Goal: Task Accomplishment & Management: Complete application form

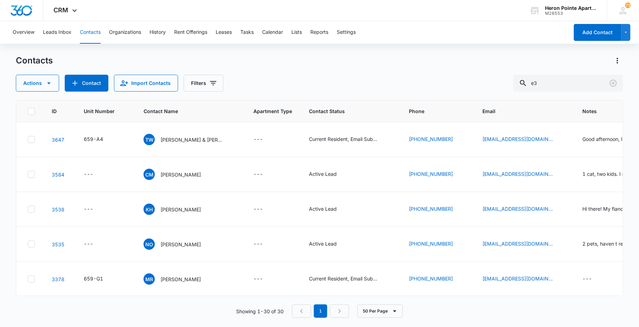
type input "e3"
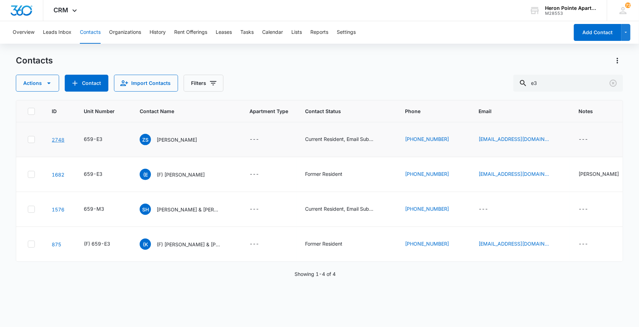
click at [57, 138] on link "2748" at bounding box center [58, 140] width 13 height 6
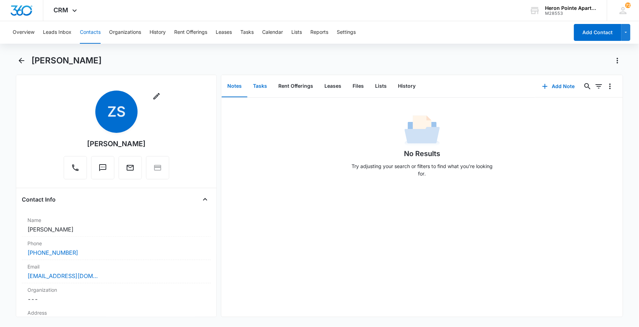
click at [258, 77] on button "Tasks" at bounding box center [259, 86] width 25 height 22
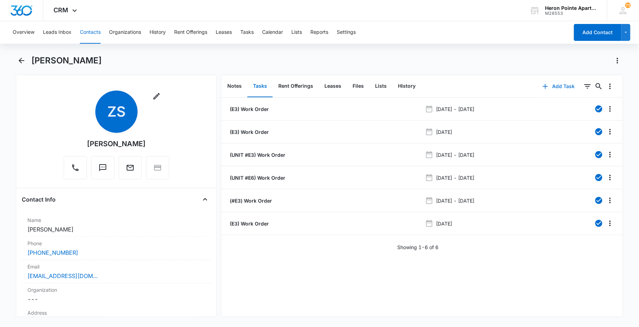
click at [558, 86] on button "Add Task" at bounding box center [559, 86] width 46 height 17
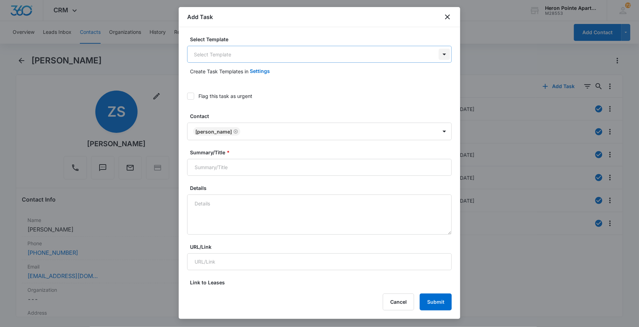
click at [437, 50] on body "CRM Apps Reputation Websites Forms CRM Email Social Content Ads Intelligence Fi…" at bounding box center [319, 163] width 639 height 327
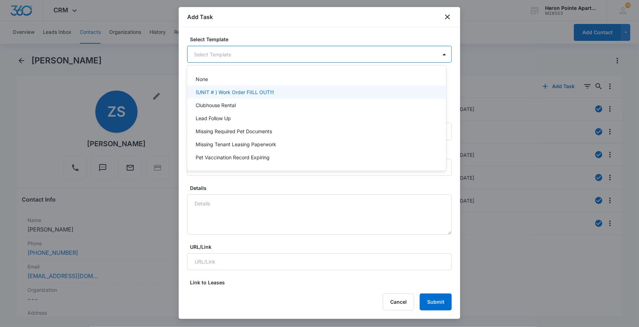
click at [335, 86] on div "(UNIT # ) Work Order FIILL OUT!!!" at bounding box center [316, 92] width 259 height 13
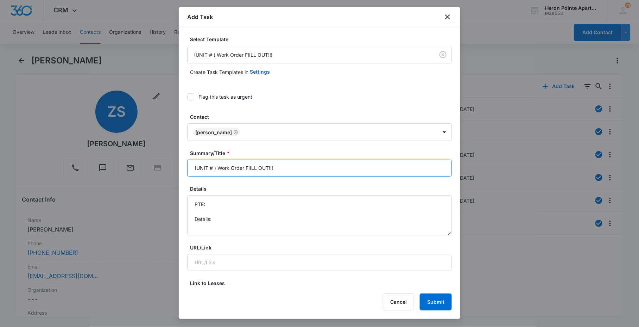
click at [214, 163] on input "(UNIT # ) Work Order FIILL OUT!!!" at bounding box center [319, 167] width 265 height 17
drag, startPoint x: 250, startPoint y: 164, endPoint x: 633, endPoint y: 182, distance: 383.6
drag, startPoint x: 442, startPoint y: 233, endPoint x: 423, endPoint y: 266, distance: 37.8
click at [428, 268] on textarea "PTE: Details:" at bounding box center [319, 232] width 265 height 75
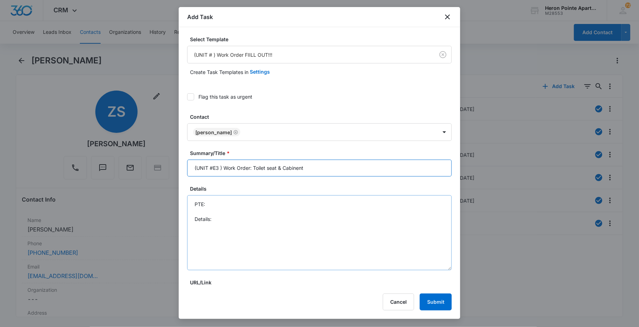
type input "(UNIT #E3 ) Work Order: Toilet seat & Cabinent"
click at [365, 246] on textarea "PTE: Details:" at bounding box center [319, 232] width 265 height 75
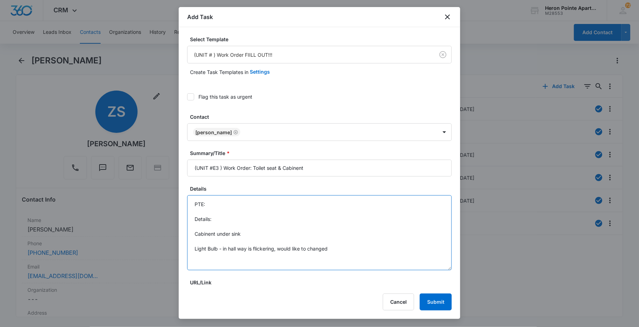
drag, startPoint x: 218, startPoint y: 222, endPoint x: 208, endPoint y: 232, distance: 13.7
click at [208, 232] on textarea "PTE: Details: Cabinet under sink Light Bulb - in hall way is flickering, would …" at bounding box center [319, 232] width 265 height 75
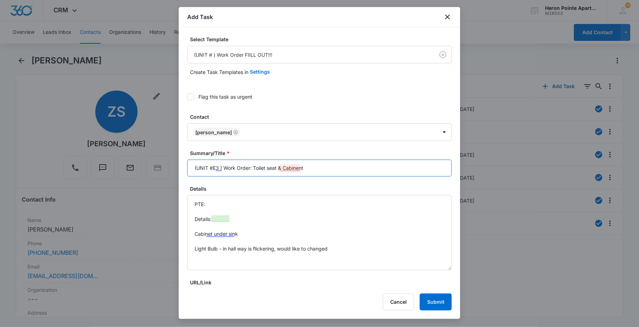
click at [296, 164] on input "(UNIT #E3 ) Work Order: Toilet seat & Cabinent" at bounding box center [319, 167] width 265 height 17
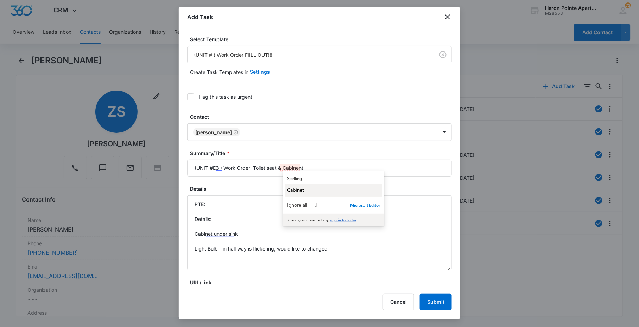
click at [307, 190] on div "Cabinet" at bounding box center [333, 189] width 93 height 7
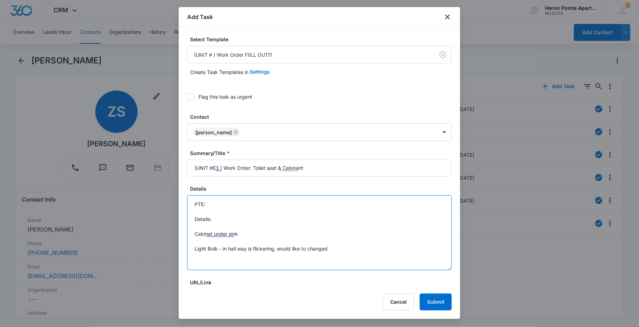
click at [236, 229] on textarea "PTE: Details: Cabinet under sink Light Bulb - in hall way is flickering, would …" at bounding box center [319, 232] width 265 height 75
click at [253, 236] on textarea "PTE: Details: Cabinet under sink Light Bulb - in hall way is flickering, would …" at bounding box center [319, 232] width 265 height 75
click at [309, 234] on textarea "PTE: Details: Cabinet under sink is missing the bracket Light Bulb - in hall wa…" at bounding box center [319, 232] width 265 height 75
drag, startPoint x: 230, startPoint y: 234, endPoint x: 268, endPoint y: 234, distance: 38.0
click at [268, 234] on textarea "PTE: Details: Cabinet under sink is missing the bracket/latch - Light Bulb - in…" at bounding box center [319, 232] width 265 height 75
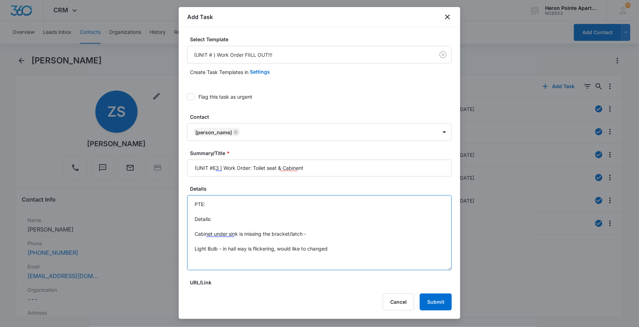
click at [268, 233] on textarea "PTE: Details: Cabinet under sink is missing the bracket/latch - Light Bulb - in…" at bounding box center [319, 232] width 265 height 75
click at [271, 234] on textarea "PTE: Details: Cabinet under sink is missing the bracket/latch - Light Bulb - in…" at bounding box center [319, 232] width 265 height 75
drag, startPoint x: 243, startPoint y: 233, endPoint x: 273, endPoint y: 232, distance: 30.3
click at [273, 232] on textarea "PTE: Details: Cabinet under sink is missing the bracket/latch - Light Bulb - in…" at bounding box center [319, 232] width 265 height 75
click at [275, 231] on textarea "PTE: Details: Cabinet under sink bracket/latch - Light Bulb - in hall way is fl…" at bounding box center [319, 232] width 265 height 75
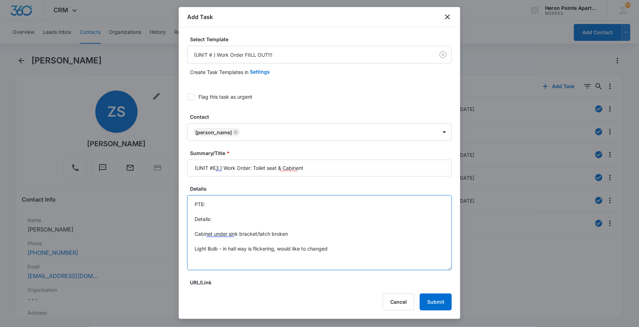
click at [344, 242] on textarea "PTE: Details: Cabinet under sink bracket/latch broken Light Bulb - in hall way …" at bounding box center [319, 232] width 265 height 75
click at [344, 241] on textarea "PTE: Details: Cabinet under sink bracket/latch broken Light Bulb - in hall way …" at bounding box center [319, 232] width 265 height 75
click at [335, 262] on textarea "PTE: Details: Cabinet under sink bracket/latch broken Light Bulb - in hall way …" at bounding box center [319, 232] width 265 height 75
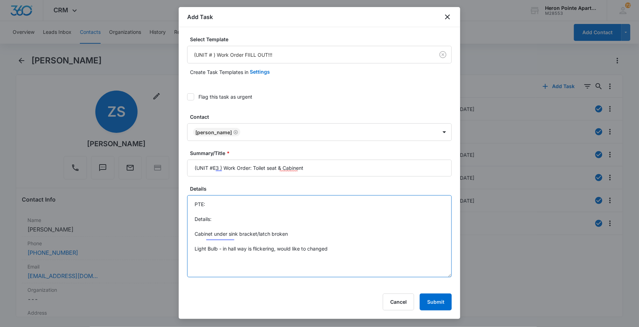
drag, startPoint x: 442, startPoint y: 266, endPoint x: 439, endPoint y: 287, distance: 21.7
click at [441, 287] on div "Add Task Select Template (UNIT # ) Work Order FIILL OUT!!! Create Task Template…" at bounding box center [320, 162] width 282 height 311
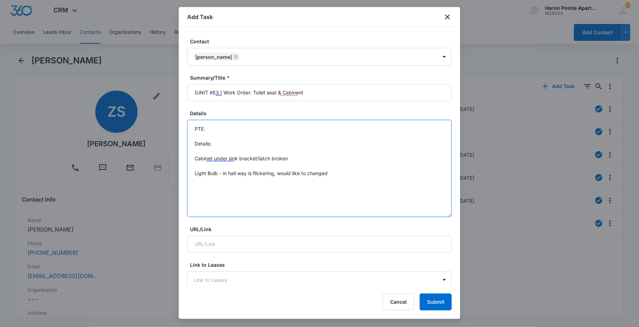
scroll to position [78, 0]
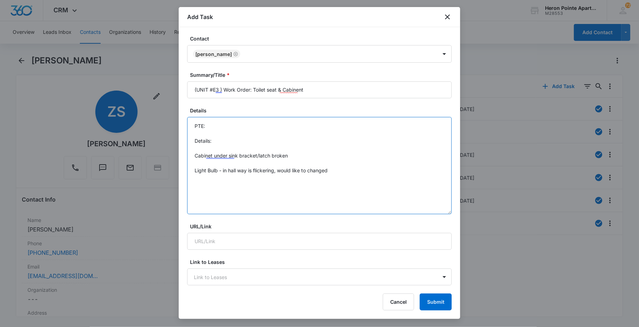
click at [213, 159] on textarea "PTE: Details: Cabinet under sink bracket/latch broken Light Bulb - in hall way …" at bounding box center [319, 165] width 265 height 97
click at [224, 172] on textarea "PTE: Details: Cabinet under sink bracket/latch broken Light Bulb - in hall way …" at bounding box center [319, 165] width 265 height 97
click at [226, 180] on textarea "PTE: Details: Cabinet under sink bracket/latch broken Light Bulb in hall way is…" at bounding box center [319, 165] width 265 height 97
click at [266, 175] on textarea "PTE: Details: Cabinet under sink bracket/latch broken Light Bulb in hall way is…" at bounding box center [319, 165] width 265 height 97
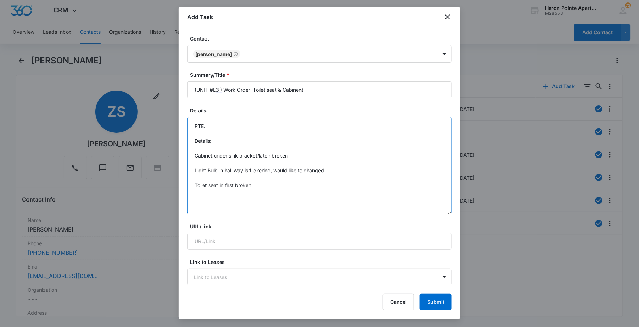
click at [244, 185] on textarea "PTE: Details: Cabinet under sink bracket/latch broken Light Bulb in hall way is…" at bounding box center [319, 165] width 265 height 97
click at [244, 186] on textarea "PTE: Details: Cabinet under sink bracket/latch broken Light Bulb in hall way is…" at bounding box center [319, 165] width 265 height 97
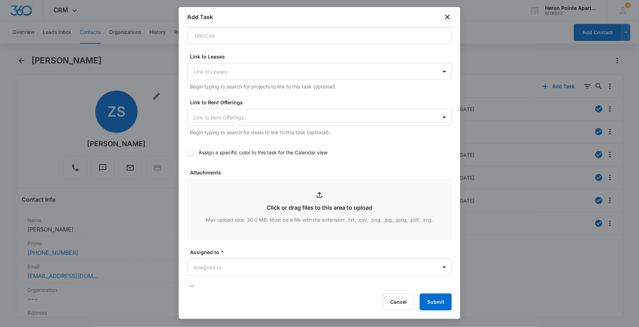
scroll to position [352, 0]
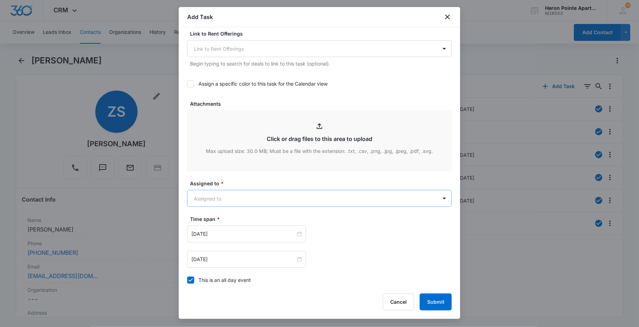
type textarea "PTE: Details: Cabinet under sink bracket/latch broken Light Bulb in hall way is…"
click at [235, 196] on body "CRM Apps Reputation Websites Forms CRM Email Social Content Ads Intelligence Fi…" at bounding box center [319, 163] width 639 height 327
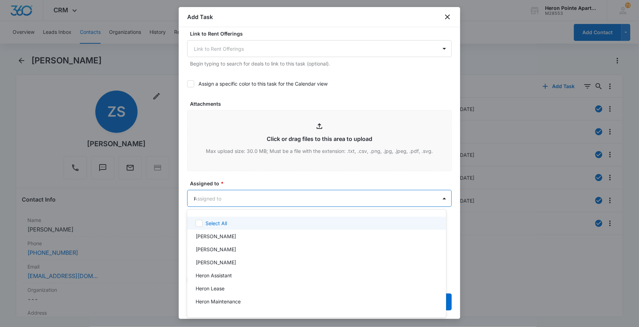
type input "[DEMOGRAPHIC_DATA]"
click at [256, 182] on div at bounding box center [319, 163] width 639 height 327
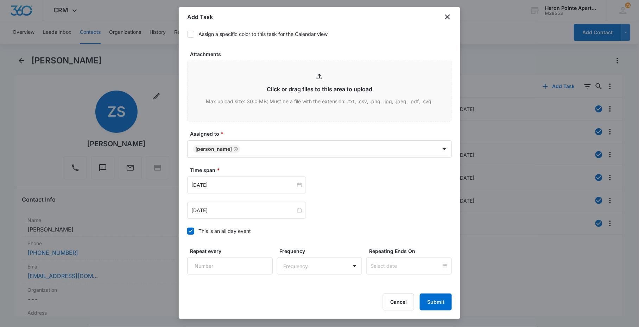
scroll to position [449, 0]
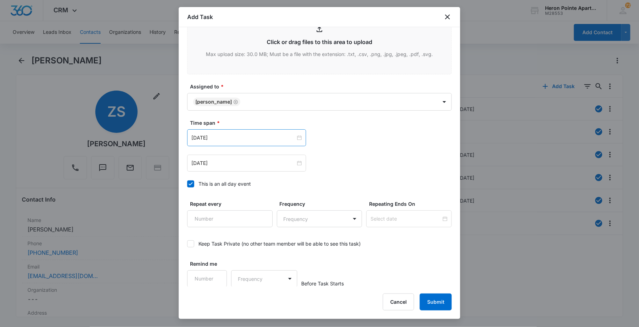
click at [245, 143] on div "[DATE]" at bounding box center [246, 137] width 119 height 17
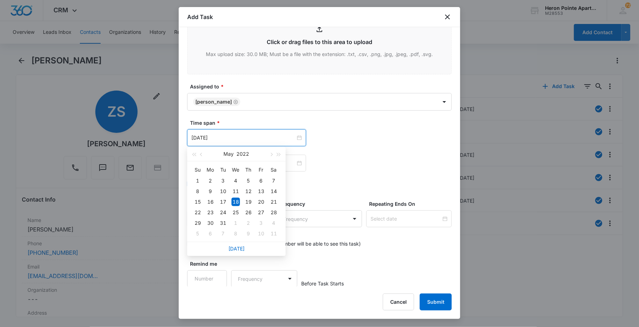
click at [245, 247] on div "[DATE]" at bounding box center [236, 248] width 99 height 14
click at [232, 248] on link "[DATE]" at bounding box center [236, 248] width 16 height 6
type input "[DATE]"
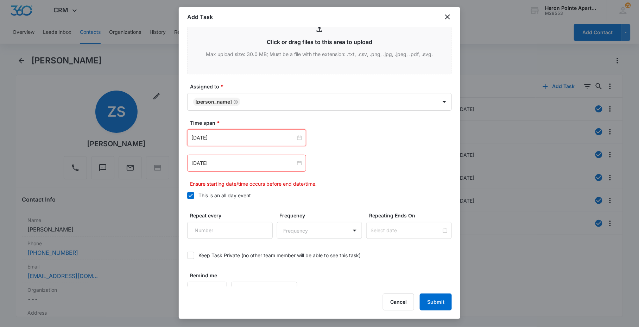
click at [230, 157] on div "[DATE]" at bounding box center [246, 162] width 119 height 17
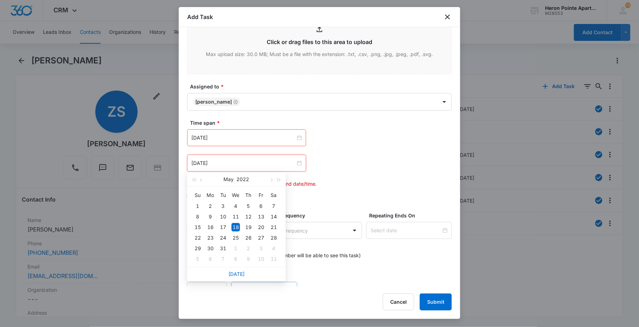
drag, startPoint x: 243, startPoint y: 275, endPoint x: 242, endPoint y: 270, distance: 5.0
click at [243, 274] on link "[DATE]" at bounding box center [236, 274] width 16 height 6
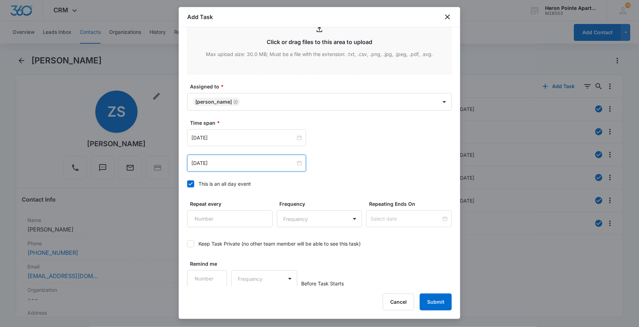
click at [245, 168] on div "[DATE]" at bounding box center [246, 162] width 119 height 17
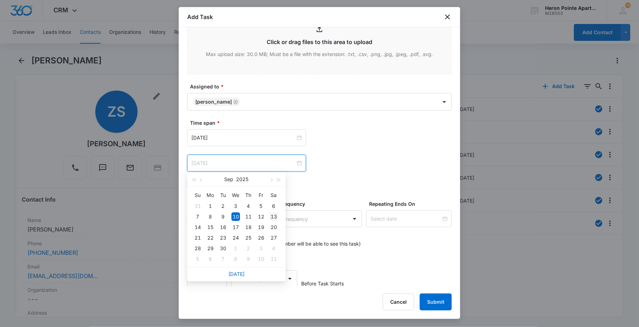
click at [274, 215] on div "13" at bounding box center [274, 216] width 8 height 8
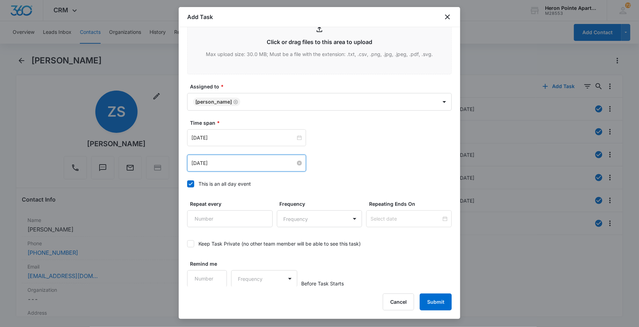
click at [268, 164] on input "[DATE]" at bounding box center [243, 163] width 104 height 8
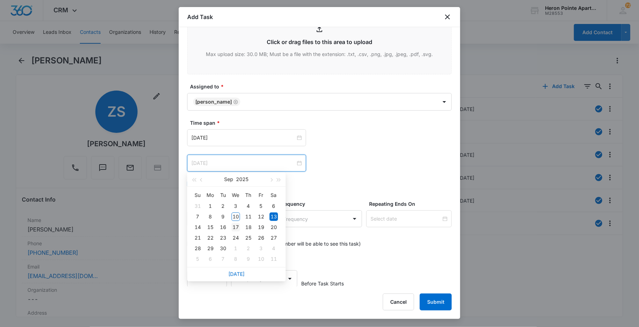
type input "[DATE]"
click at [236, 223] on div "17" at bounding box center [236, 227] width 8 height 8
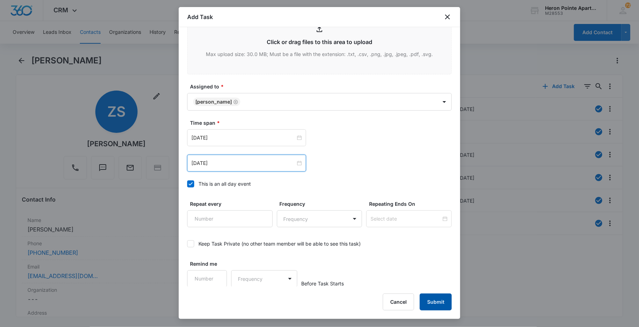
click at [430, 301] on button "Submit" at bounding box center [436, 301] width 32 height 17
